Goal: Find specific fact: Find specific fact

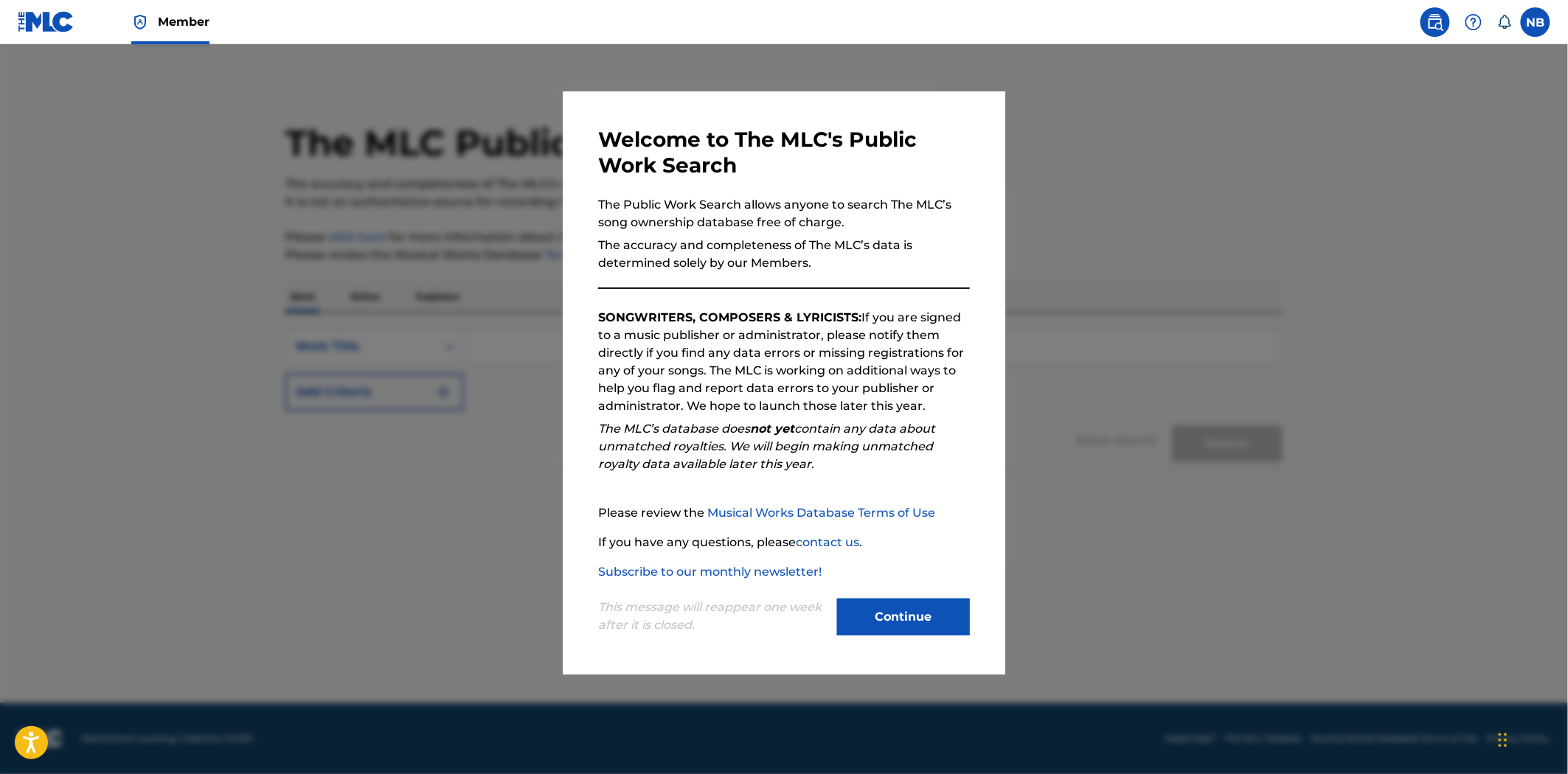
click at [930, 622] on button "Continue" at bounding box center [903, 617] width 133 height 37
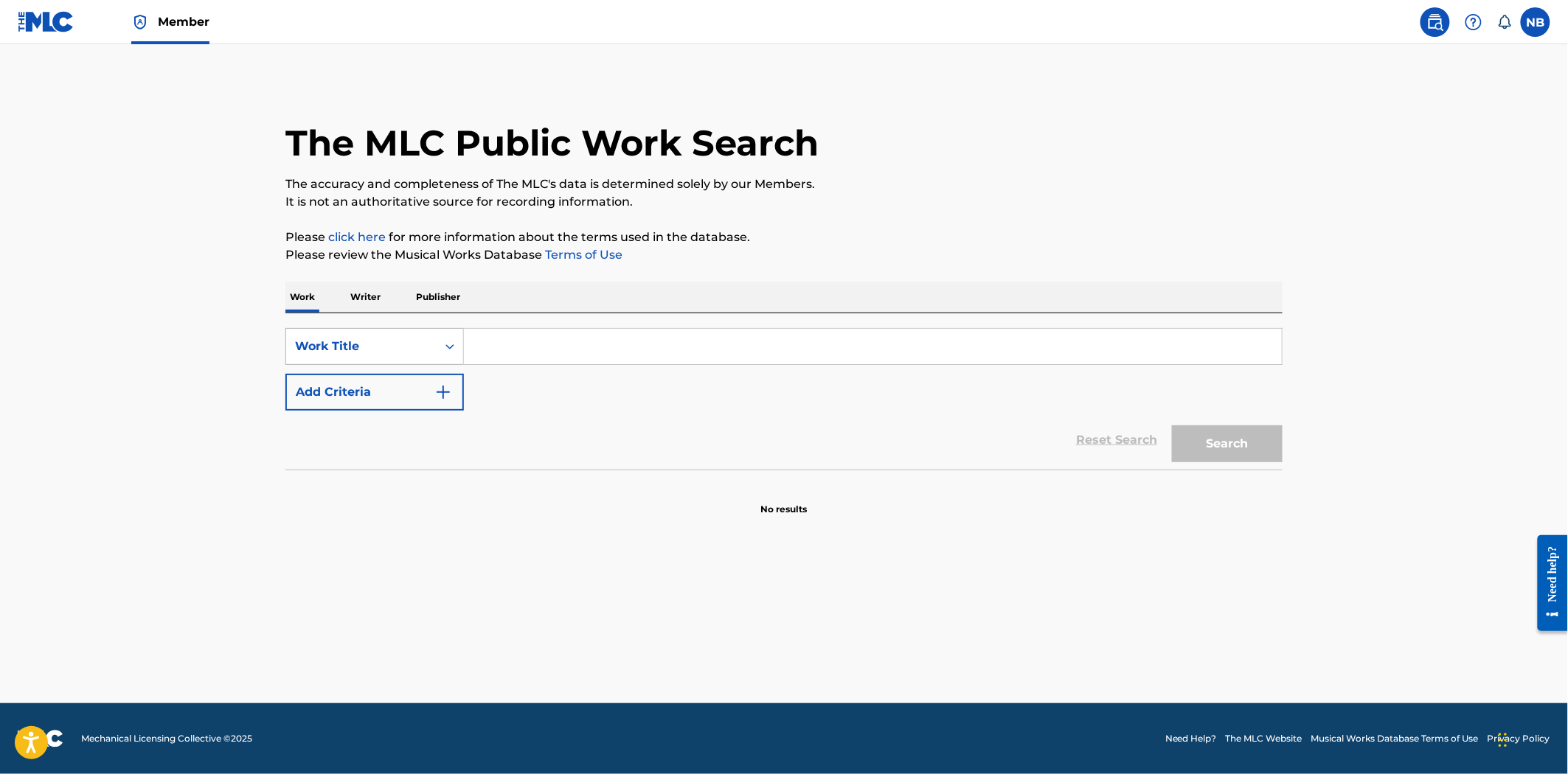
click at [391, 354] on div "Work Title" at bounding box center [362, 346] width 133 height 18
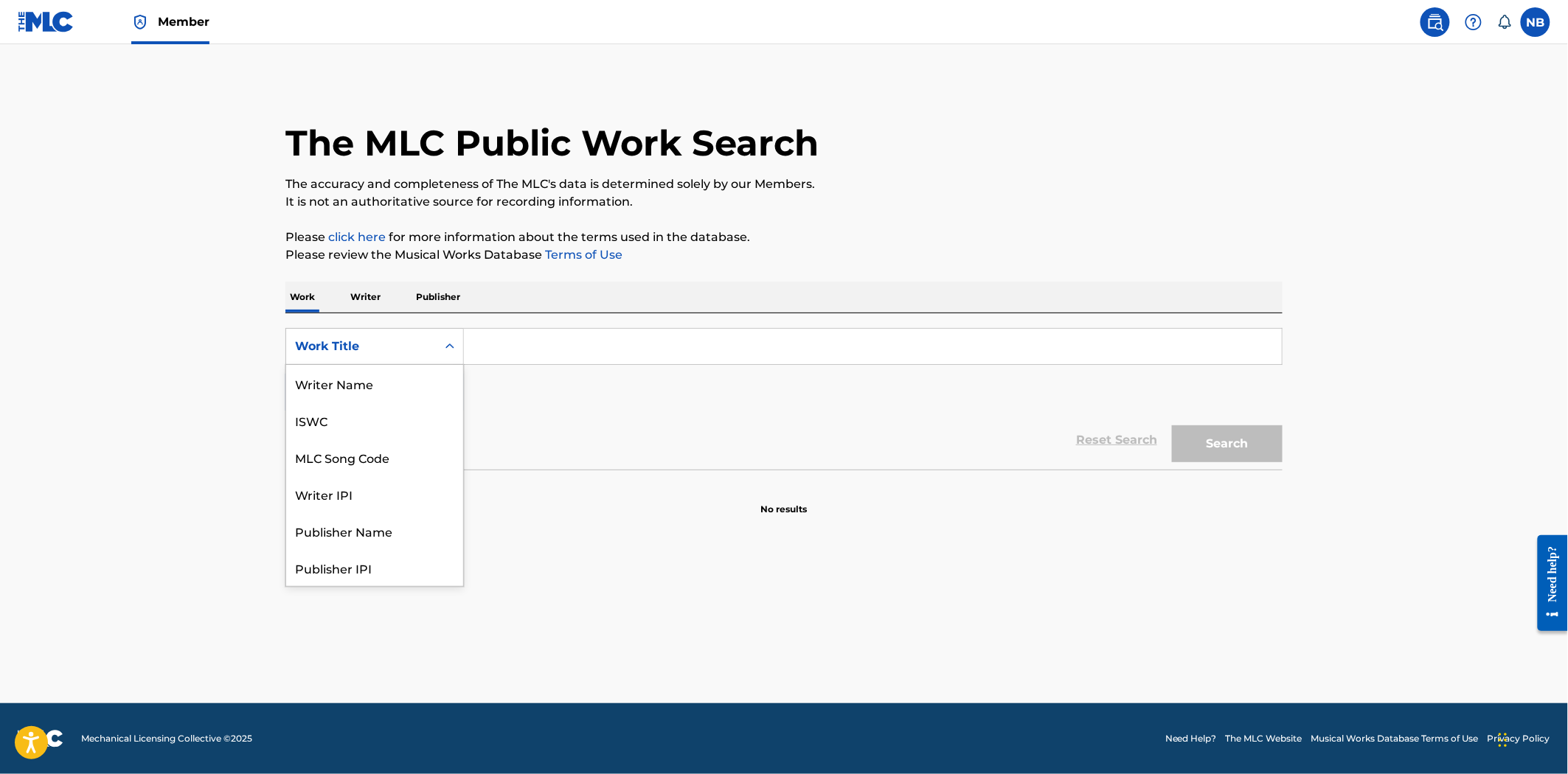
scroll to position [74, 0]
click at [360, 372] on div "MLC Song Code" at bounding box center [375, 383] width 177 height 37
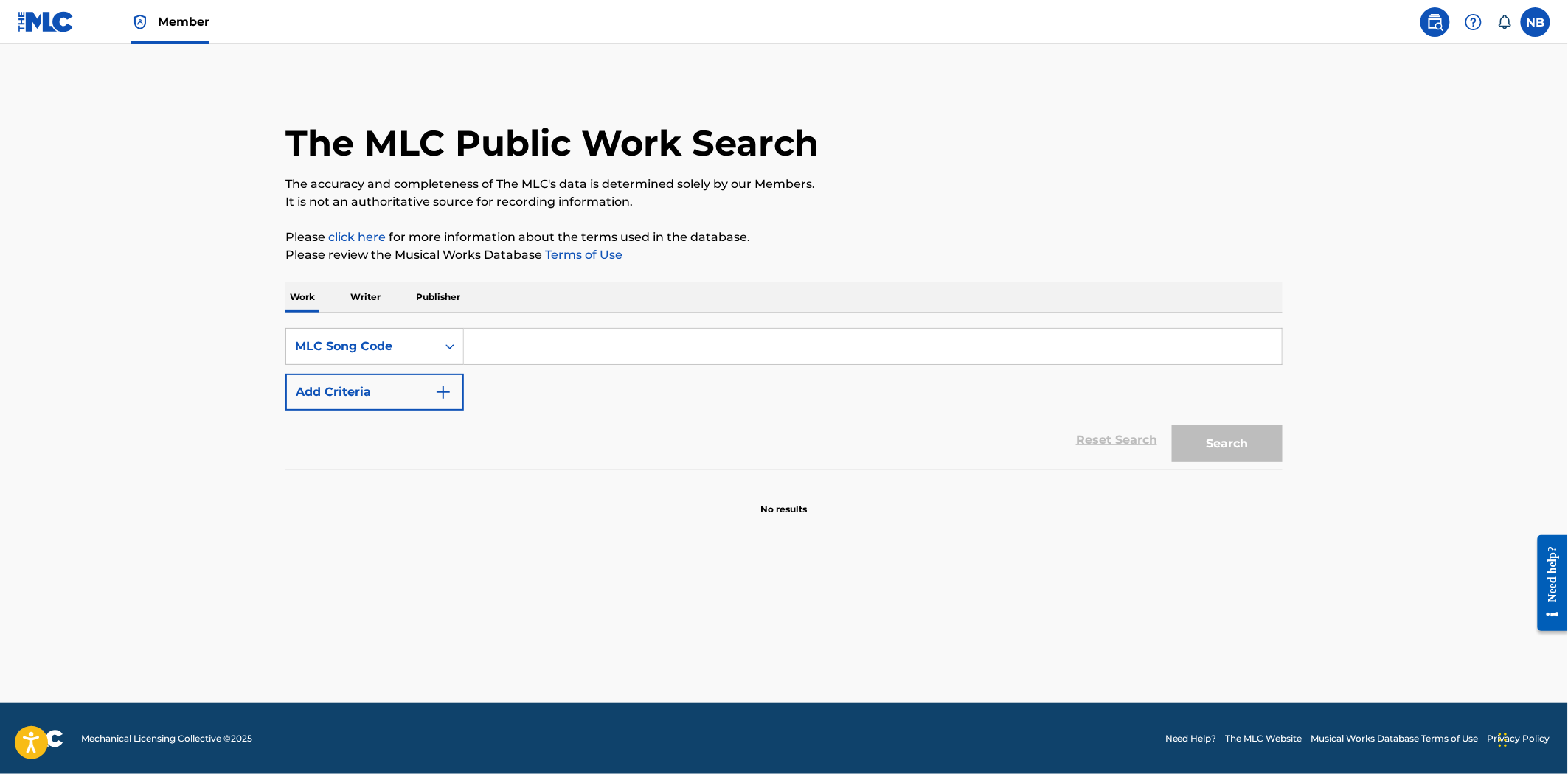
click at [687, 356] on input "Search Form" at bounding box center [873, 346] width 818 height 35
paste input "PI6BM6"
type input "PI6BM6"
click at [1289, 461] on div "The MLC Public Work Search The accuracy and completeness of The MLC's data is d…" at bounding box center [784, 298] width 1032 height 435
click at [1252, 441] on button "Search" at bounding box center [1227, 443] width 110 height 37
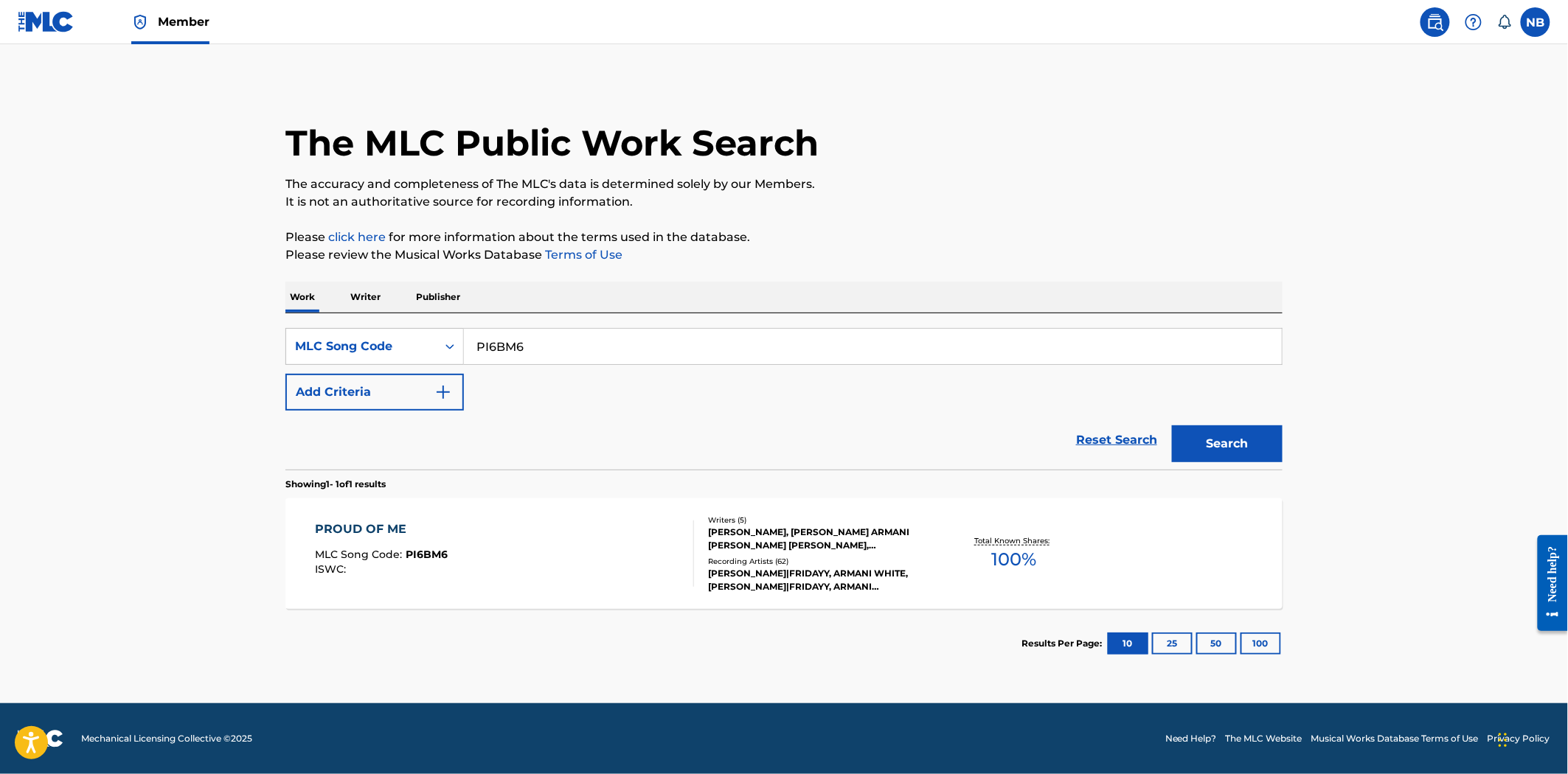
click at [660, 544] on div "PROUD OF ME MLC Song Code : PI6BM6 ISWC :" at bounding box center [505, 554] width 379 height 66
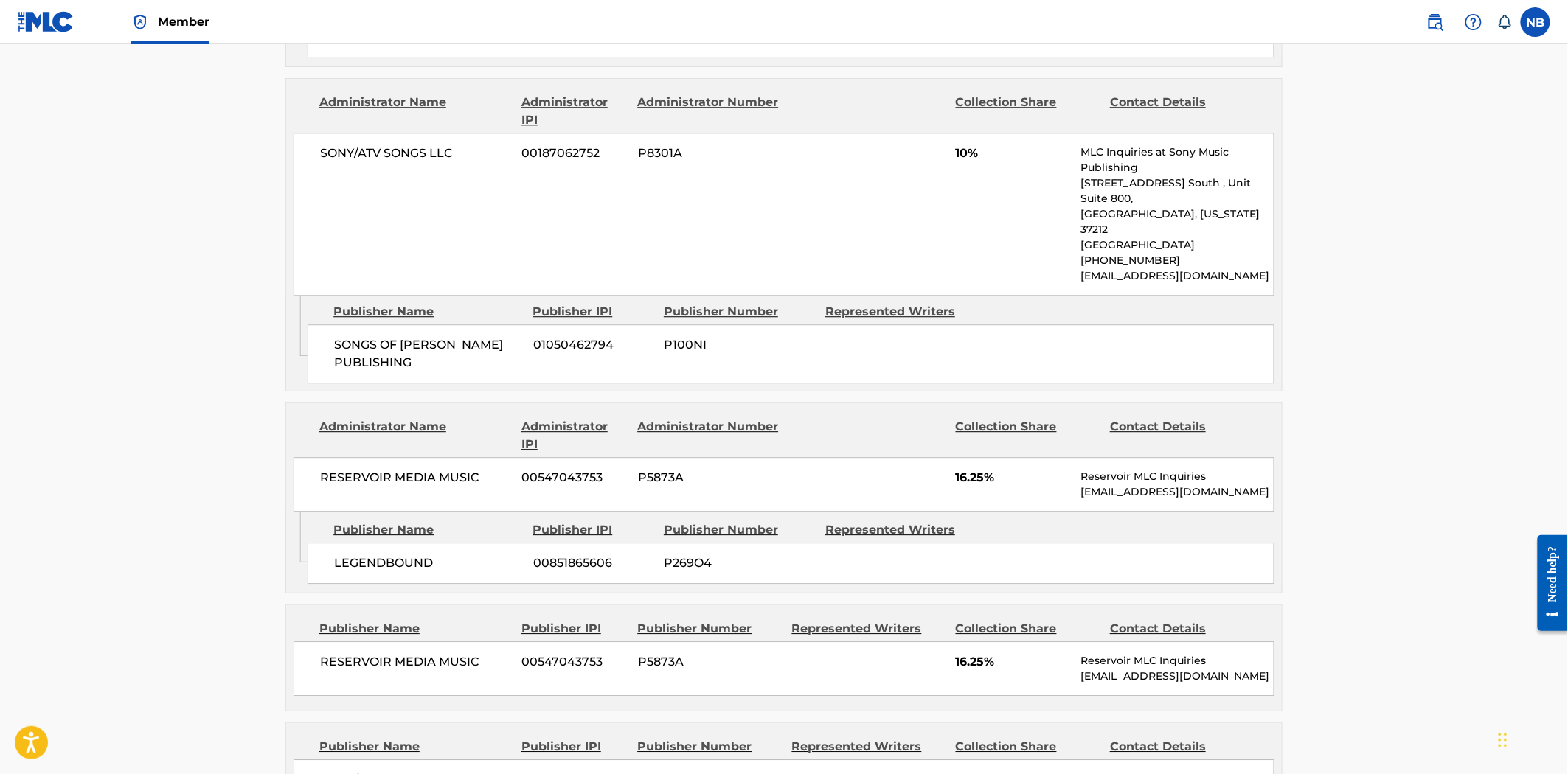
scroll to position [1475, 0]
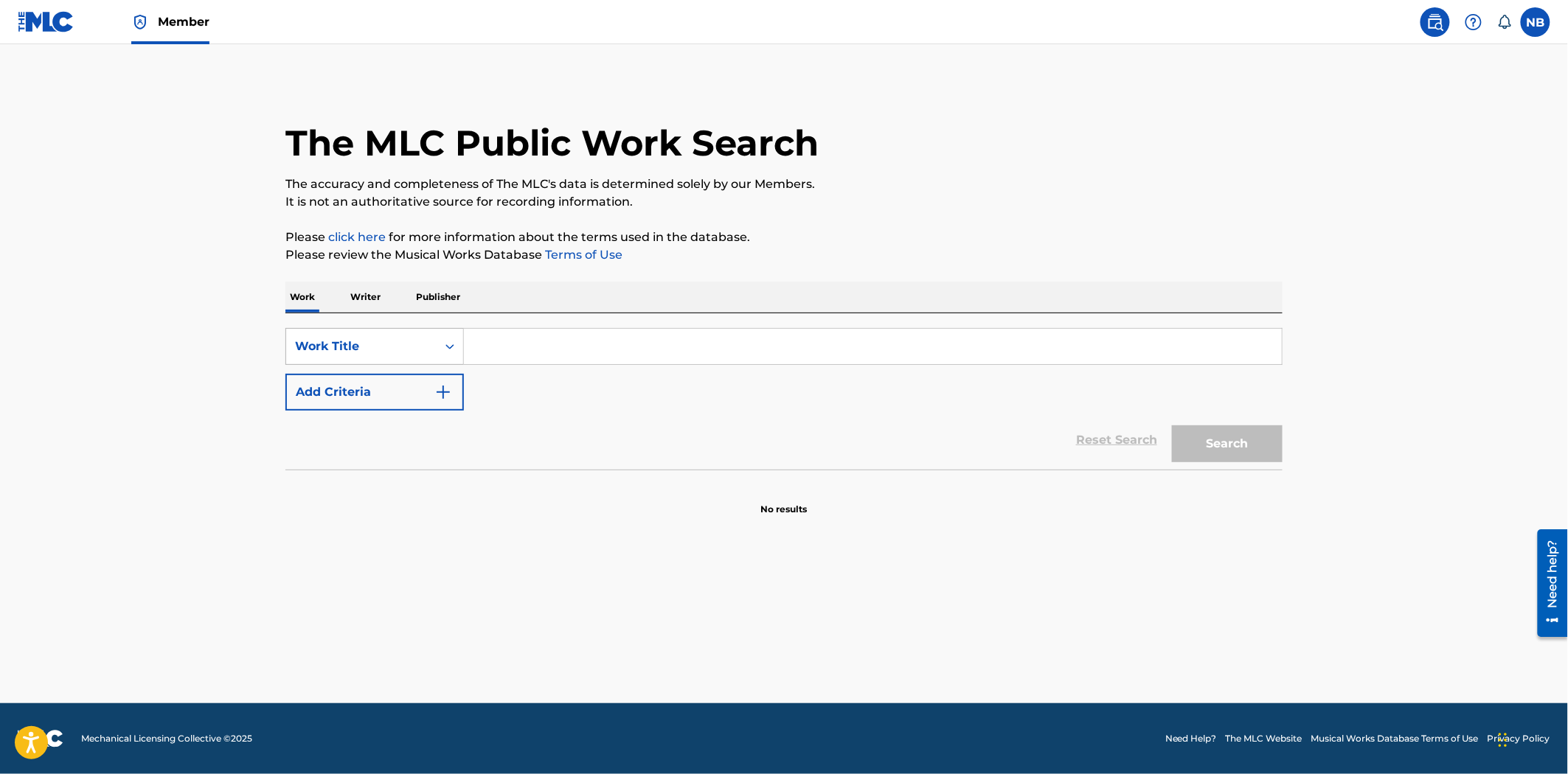
drag, startPoint x: 358, startPoint y: 347, endPoint x: 368, endPoint y: 352, distance: 11.2
click at [360, 347] on div "Work Title" at bounding box center [362, 346] width 133 height 18
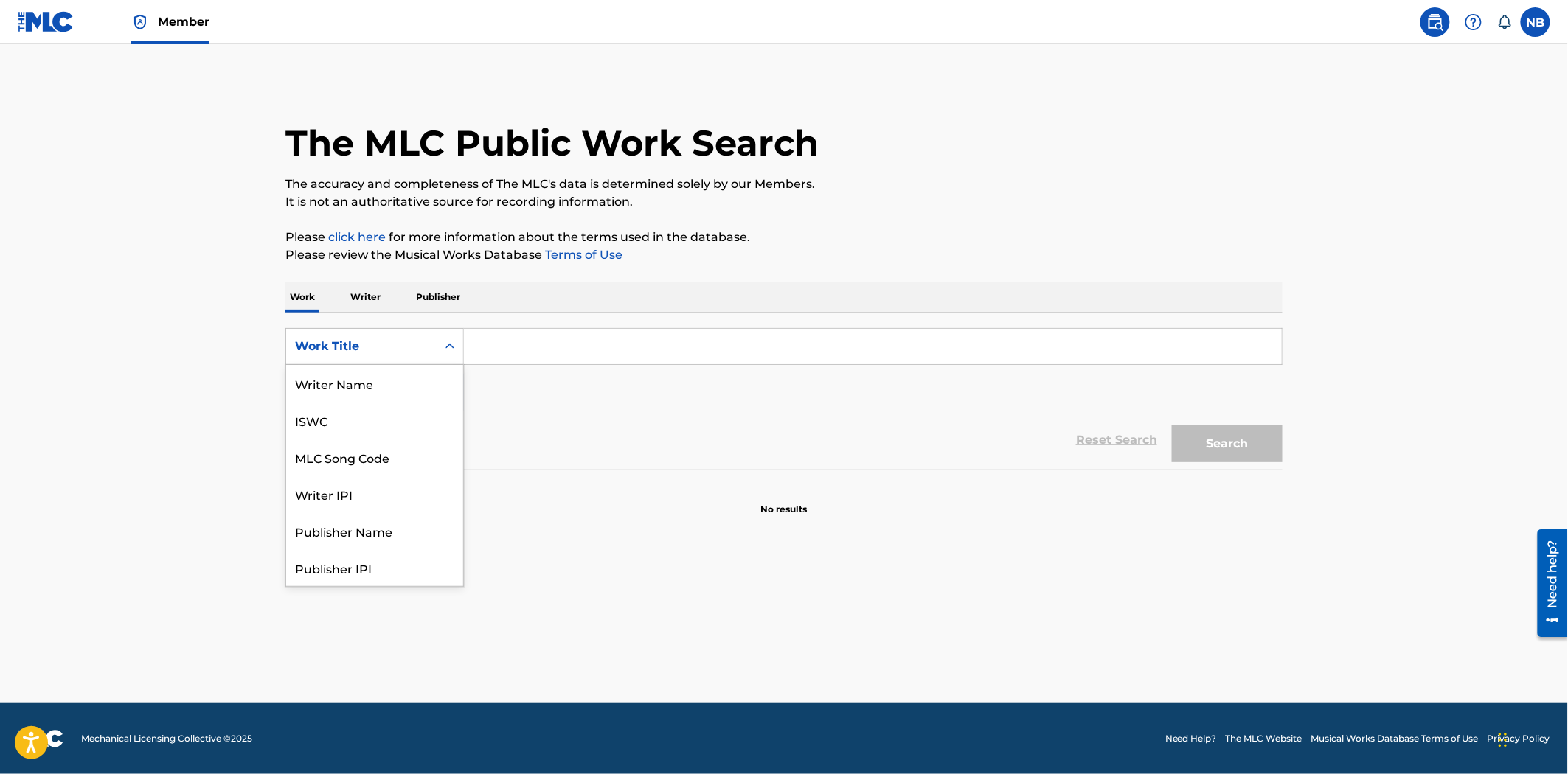
scroll to position [74, 0]
click at [358, 388] on div "MLC Song Code" at bounding box center [375, 383] width 177 height 37
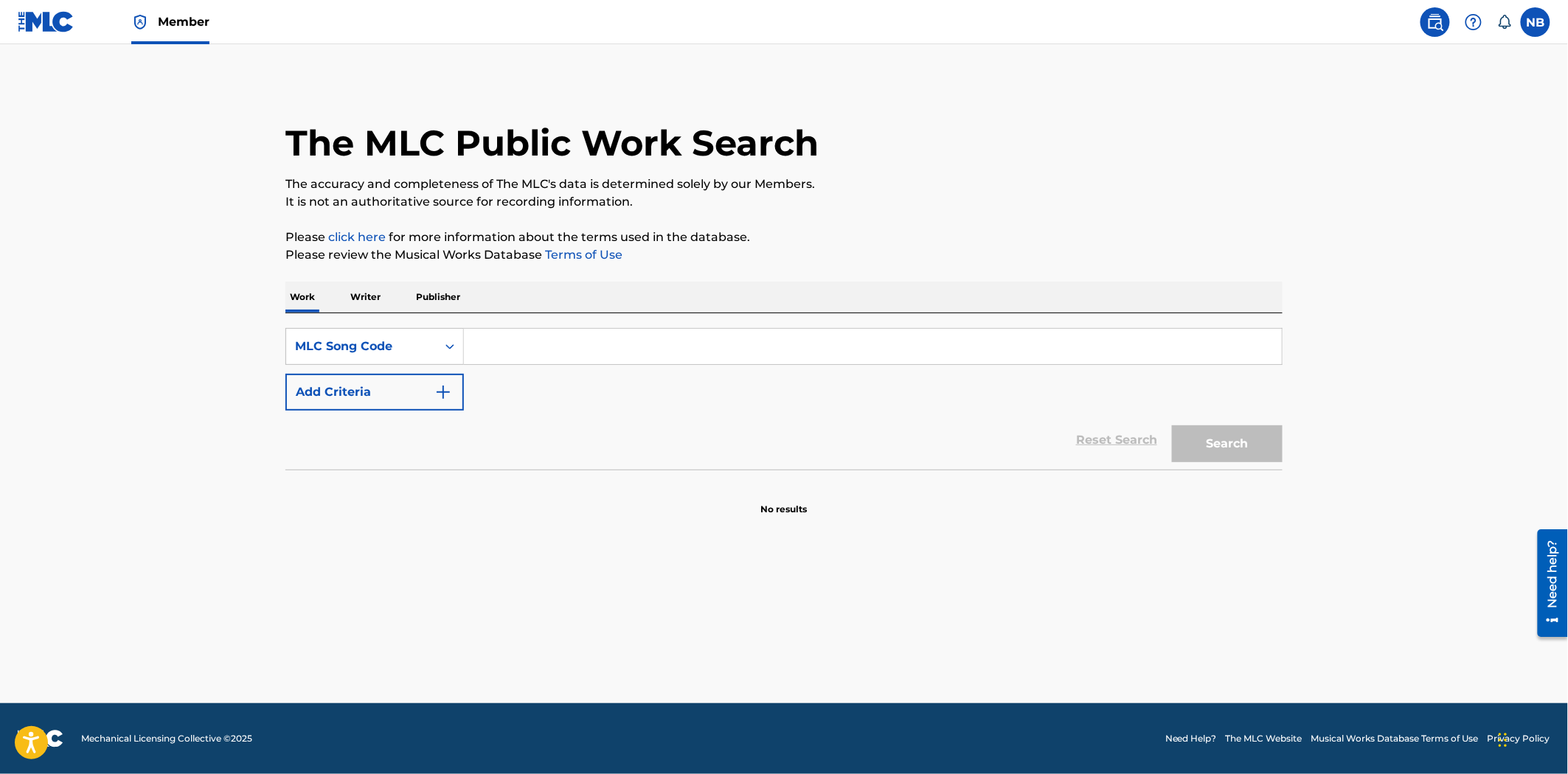
click at [572, 357] on input "Search Form" at bounding box center [873, 346] width 818 height 35
paste input "B5321K"
type input "B5321K"
click at [1193, 438] on button "Search" at bounding box center [1227, 443] width 110 height 37
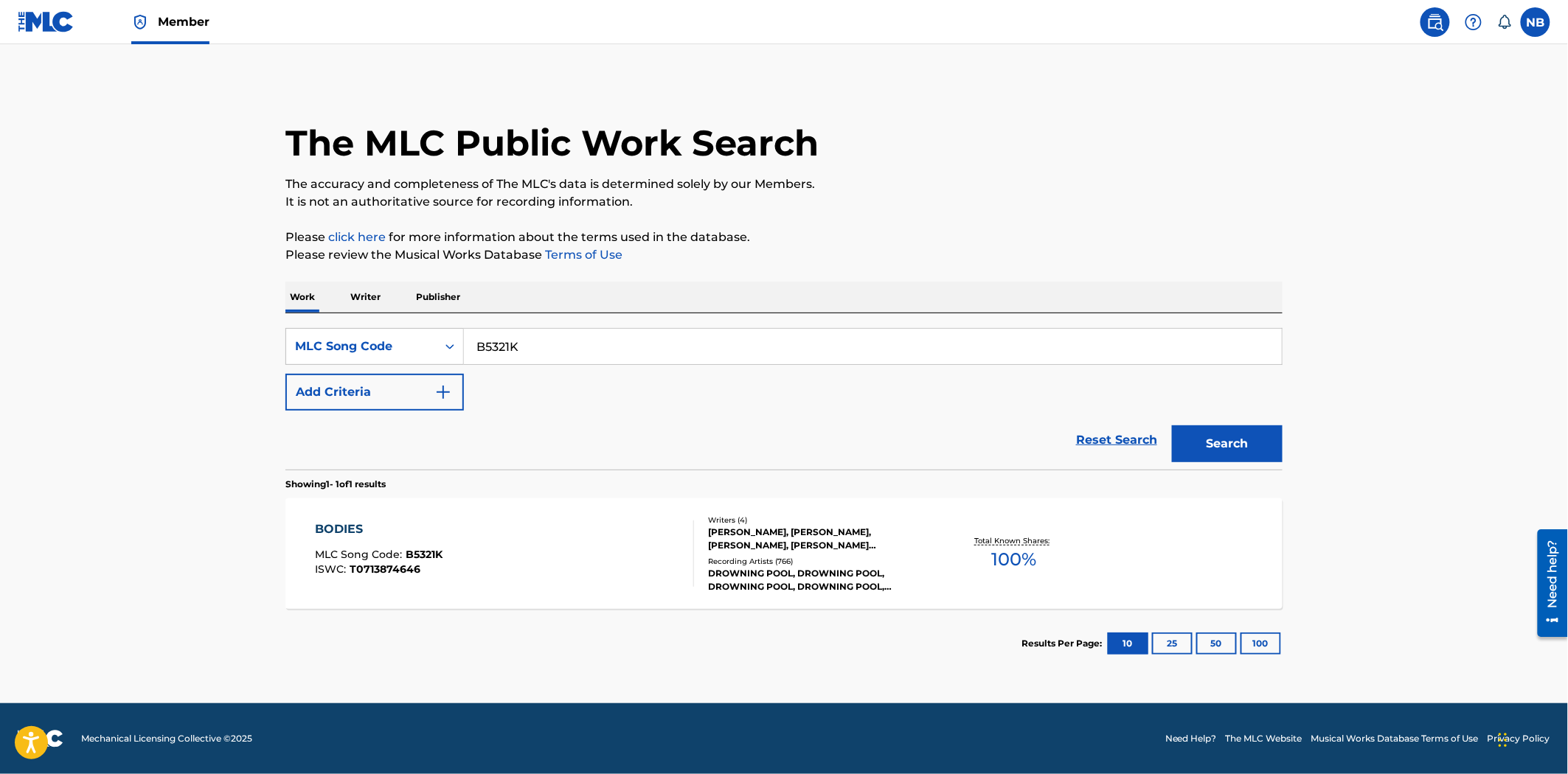
click at [613, 526] on div "BODIES MLC Song Code : B5321K ISWC : T0713874646" at bounding box center [505, 554] width 379 height 66
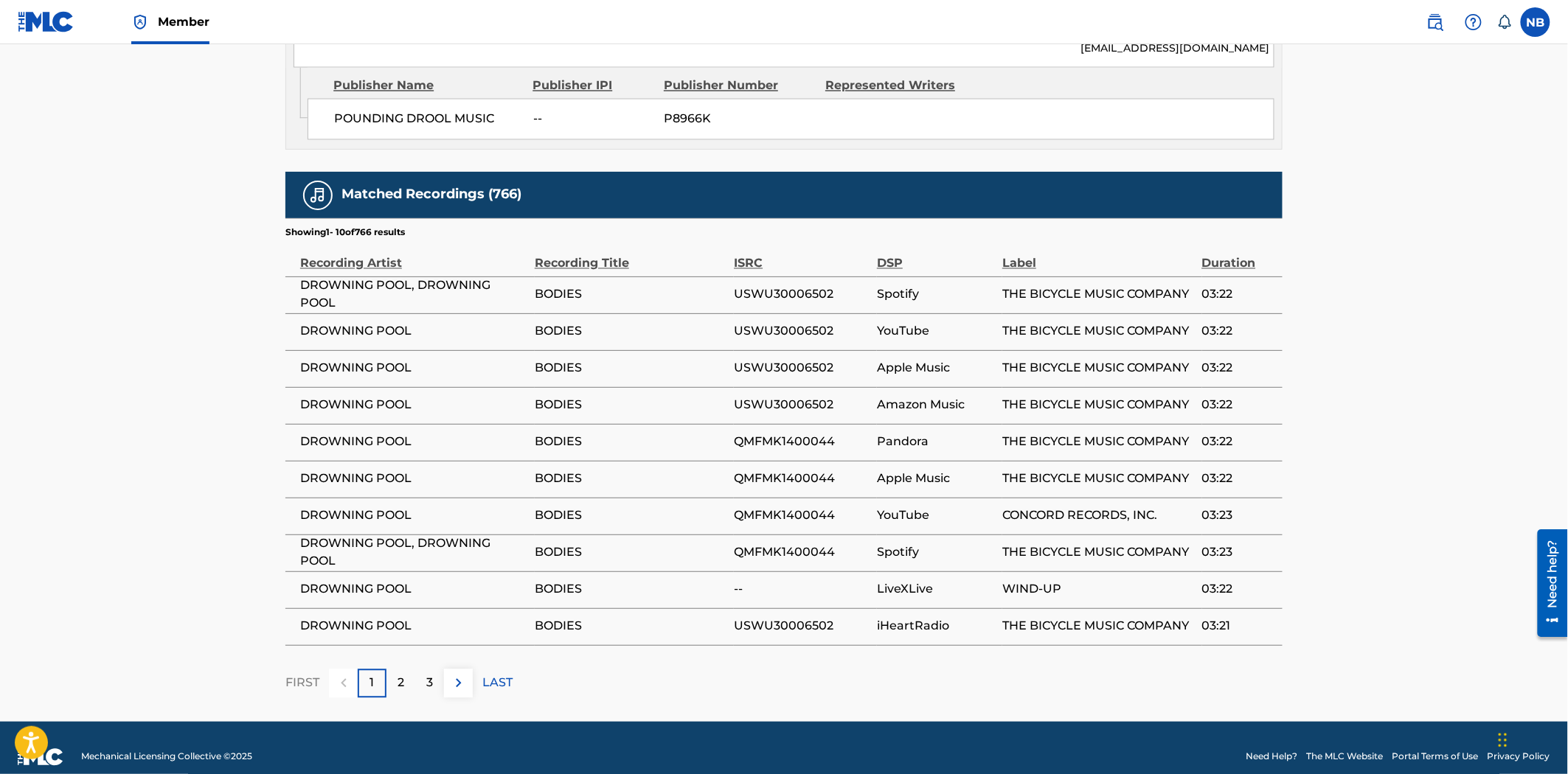
scroll to position [1093, 0]
